Goal: Transaction & Acquisition: Subscribe to service/newsletter

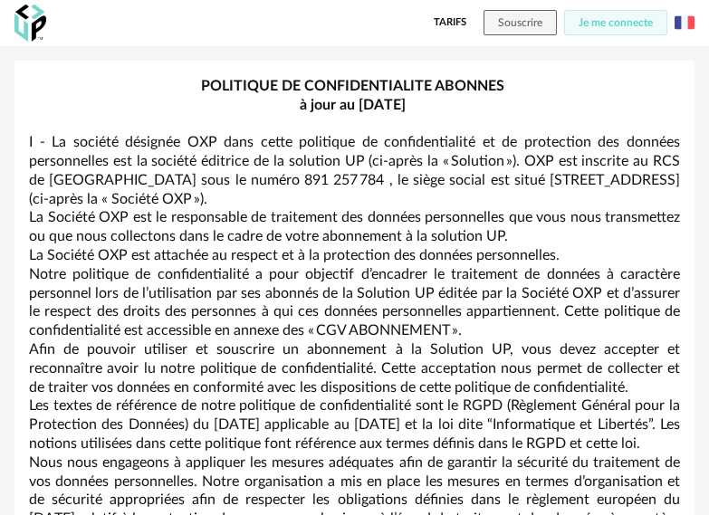
click at [448, 20] on link "Tarifs" at bounding box center [450, 22] width 33 height 25
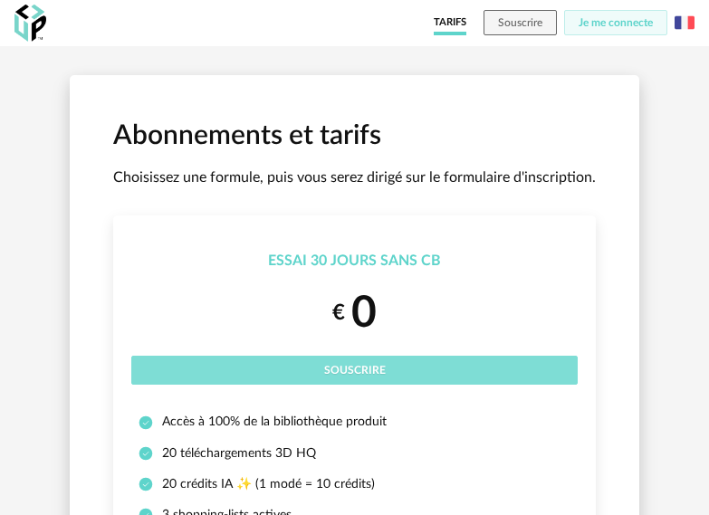
click at [353, 369] on span "Souscrire" at bounding box center [355, 370] width 62 height 11
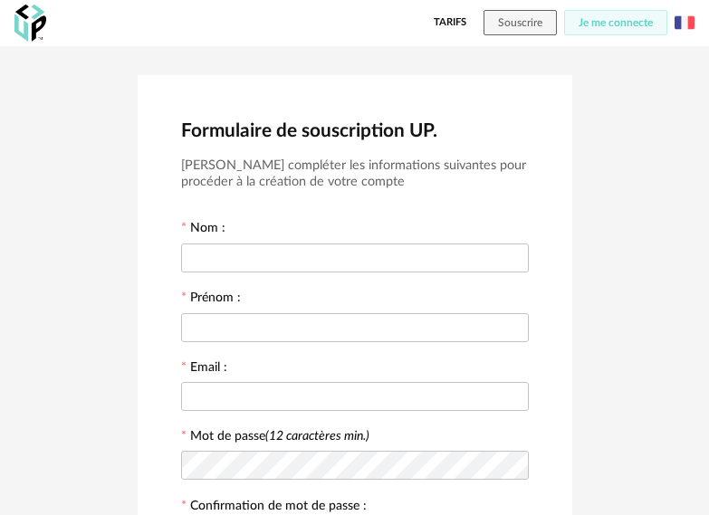
click at [454, 18] on link "Tarifs" at bounding box center [450, 22] width 33 height 25
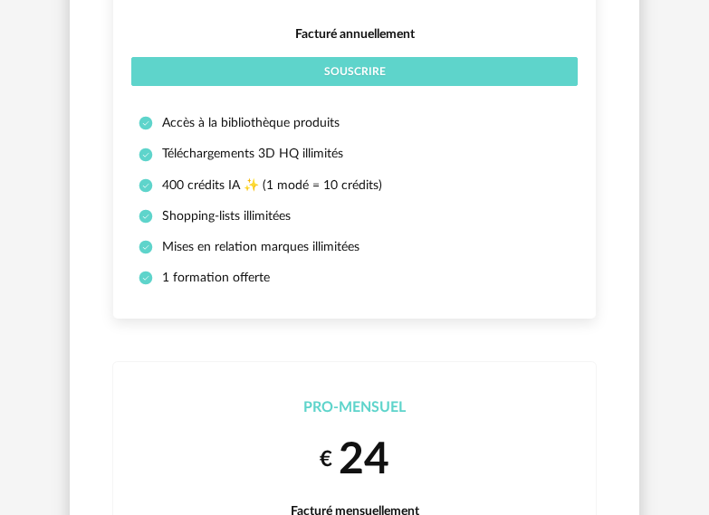
scroll to position [1238, 0]
